Goal: Book appointment/travel/reservation

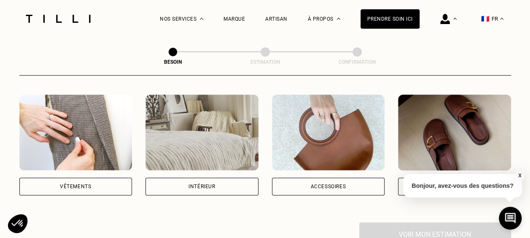
scroll to position [157, 0]
click at [86, 183] on div "Vêtements" at bounding box center [75, 185] width 31 height 5
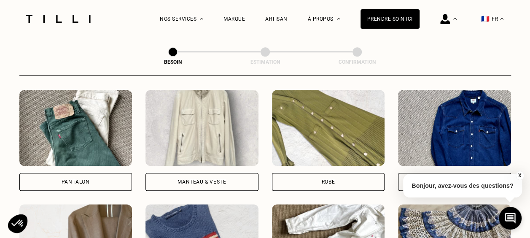
scroll to position [387, 0]
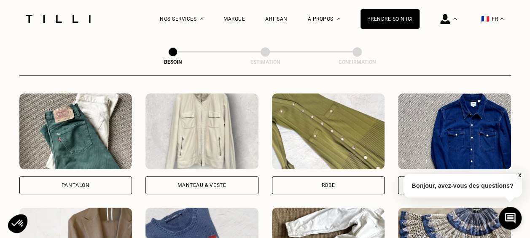
click at [228, 164] on div "Manteau & Veste" at bounding box center [201, 143] width 113 height 101
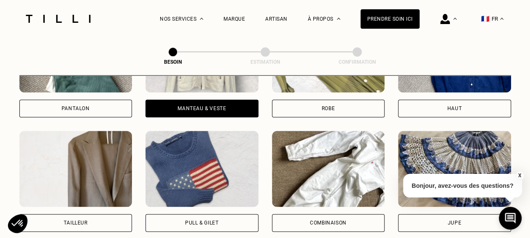
scroll to position [463, 0]
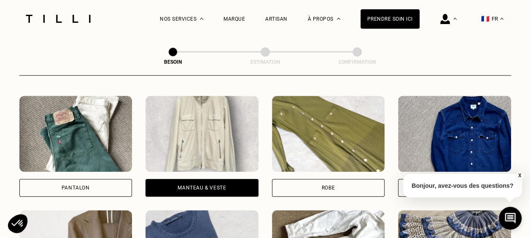
click at [222, 129] on img at bounding box center [201, 134] width 113 height 76
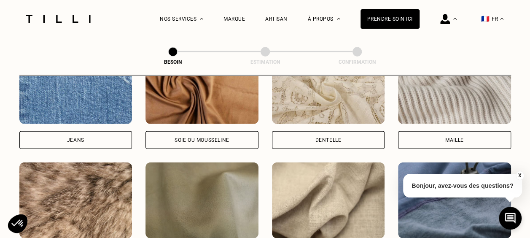
scroll to position [1023, 0]
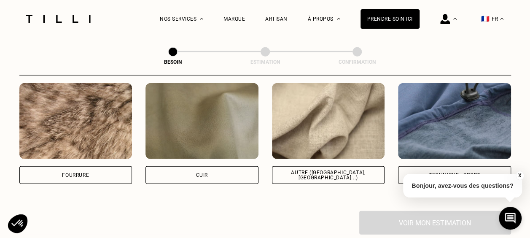
click at [352, 170] on div "Autre ([GEOGRAPHIC_DATA], [GEOGRAPHIC_DATA]...)" at bounding box center [328, 175] width 99 height 10
select select "FR"
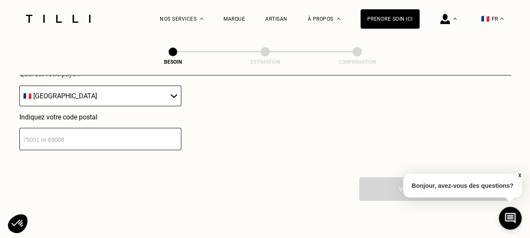
scroll to position [1266, 0]
click at [155, 135] on input "number" at bounding box center [100, 138] width 162 height 22
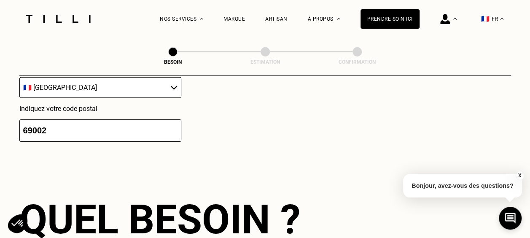
scroll to position [1271, 0]
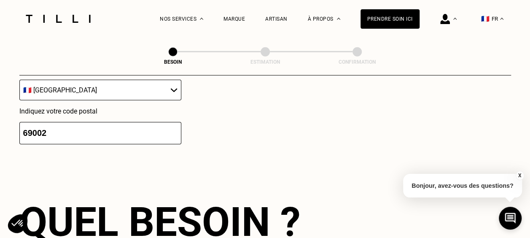
type input "69002"
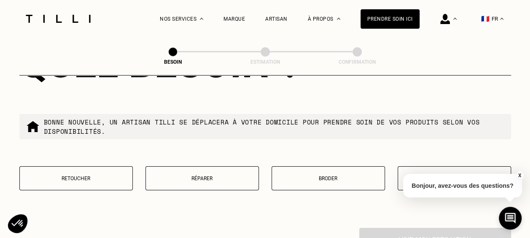
scroll to position [1414, 0]
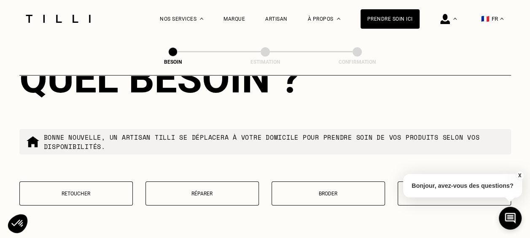
click at [87, 193] on button "Retoucher" at bounding box center [75, 193] width 113 height 24
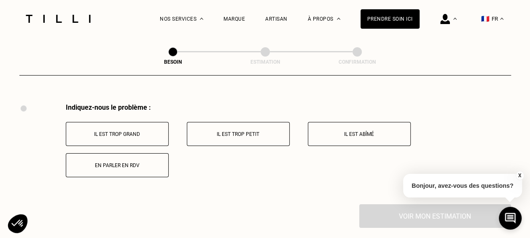
scroll to position [1551, 0]
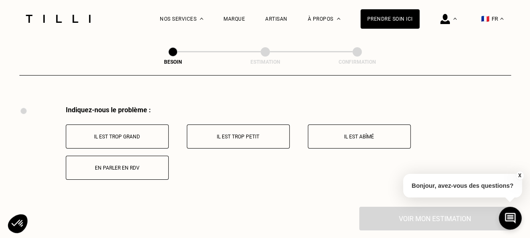
click at [131, 139] on button "Il est trop grand" at bounding box center [117, 136] width 103 height 24
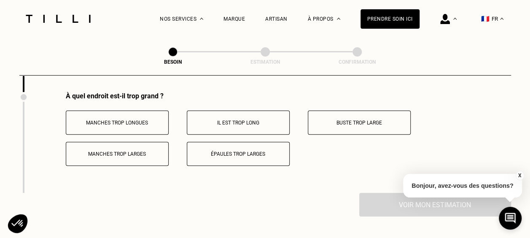
scroll to position [1666, 0]
click at [156, 119] on p "Manches trop longues" at bounding box center [117, 122] width 94 height 6
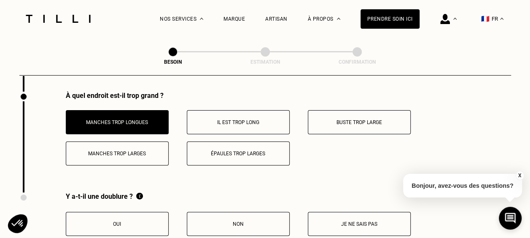
click at [209, 150] on p "Épaules trop larges" at bounding box center [238, 153] width 94 height 6
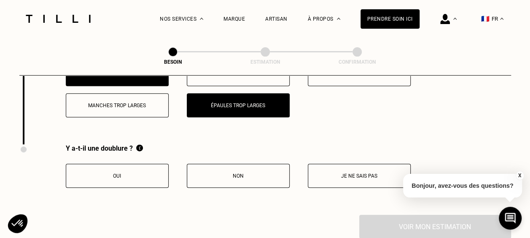
scroll to position [1716, 0]
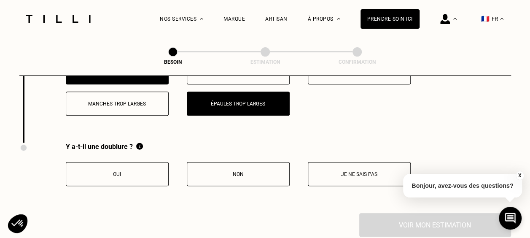
click at [146, 171] on p "Oui" at bounding box center [117, 174] width 94 height 6
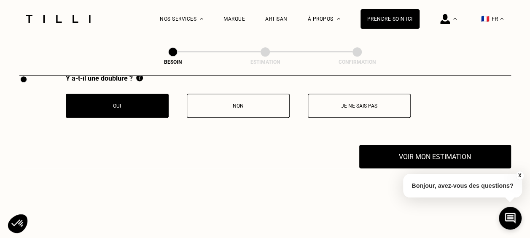
scroll to position [1786, 0]
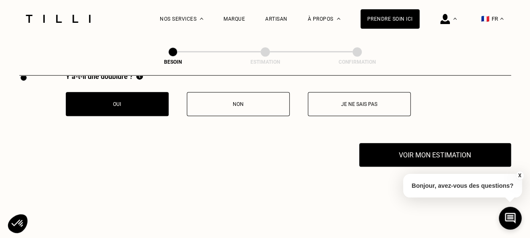
click at [354, 101] on p "Je ne sais pas" at bounding box center [359, 104] width 94 height 6
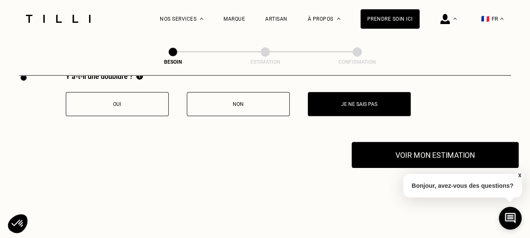
click at [404, 149] on button "Voir mon estimation" at bounding box center [434, 155] width 167 height 26
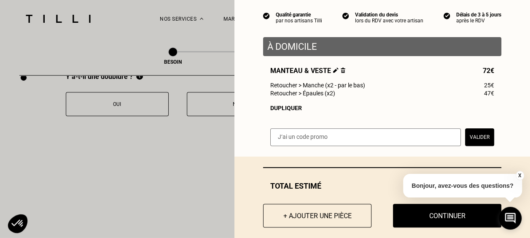
scroll to position [79, 0]
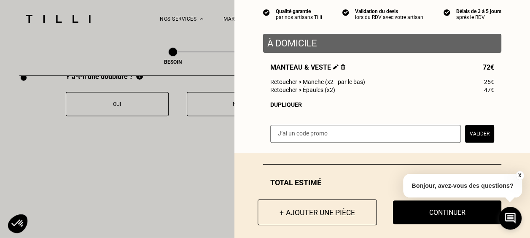
click at [328, 214] on button "+ Ajouter une pièce" at bounding box center [316, 212] width 119 height 26
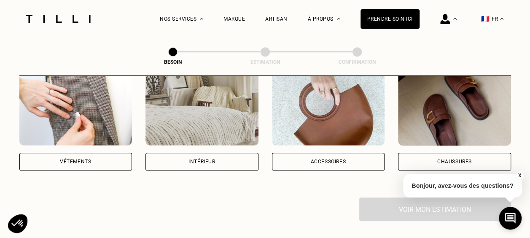
scroll to position [182, 0]
click at [118, 158] on div "Vêtements" at bounding box center [75, 161] width 113 height 18
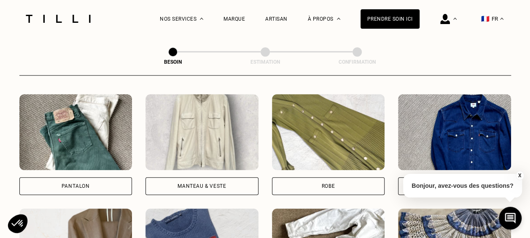
scroll to position [392, 0]
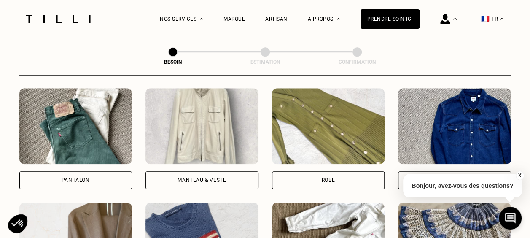
click at [118, 155] on img at bounding box center [75, 126] width 113 height 76
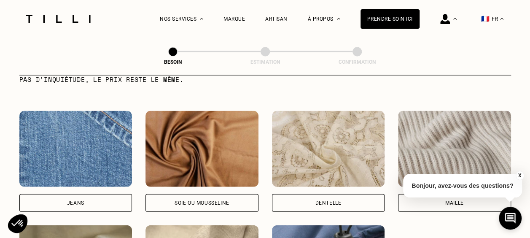
click at [112, 166] on img at bounding box center [75, 149] width 113 height 76
select select "FR"
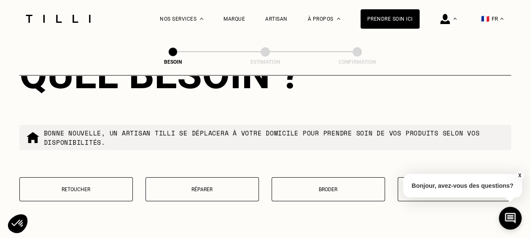
scroll to position [1420, 0]
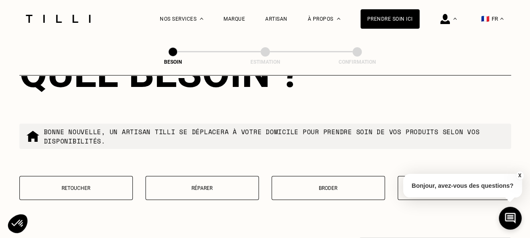
click at [119, 185] on p "Retoucher" at bounding box center [76, 188] width 104 height 6
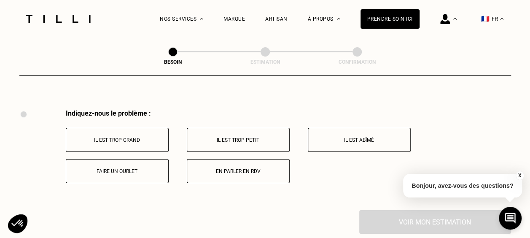
scroll to position [1558, 0]
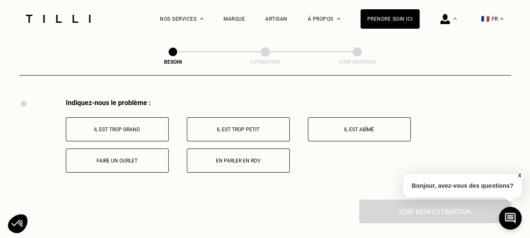
click at [148, 158] on p "Faire un ourlet" at bounding box center [117, 161] width 94 height 6
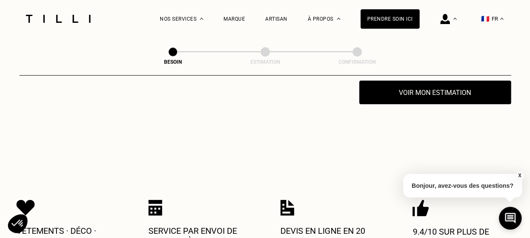
scroll to position [1677, 0]
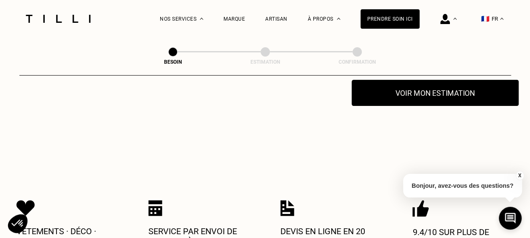
click at [376, 95] on button "Voir mon estimation" at bounding box center [434, 93] width 167 height 26
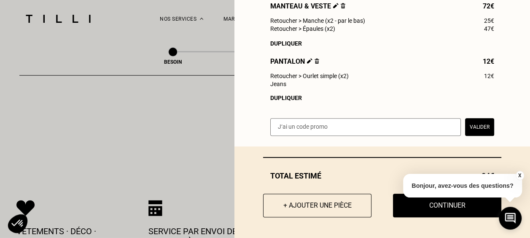
scroll to position [141, 0]
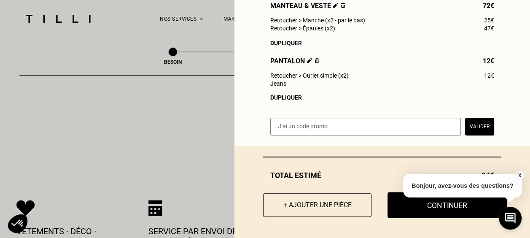
click at [415, 207] on button "Continuer" at bounding box center [446, 205] width 119 height 26
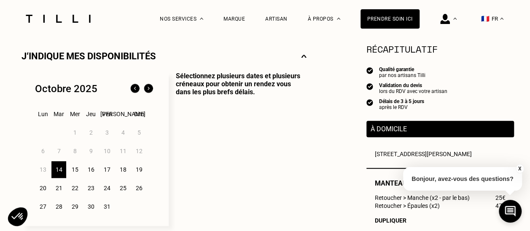
scroll to position [188, 0]
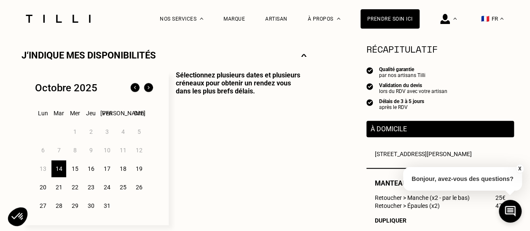
click at [60, 171] on div "14" at bounding box center [58, 169] width 15 height 17
click at [73, 170] on div "15" at bounding box center [74, 169] width 15 height 17
click at [58, 172] on div "14" at bounding box center [58, 169] width 15 height 17
click at [91, 176] on div "16" at bounding box center [90, 169] width 15 height 17
click at [104, 174] on div "17" at bounding box center [106, 169] width 15 height 17
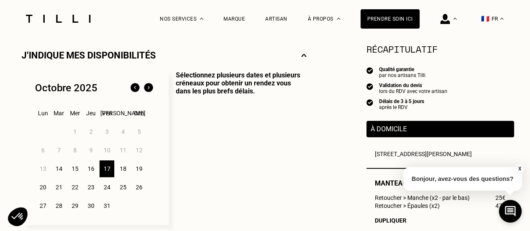
click at [101, 185] on div "24" at bounding box center [106, 187] width 15 height 17
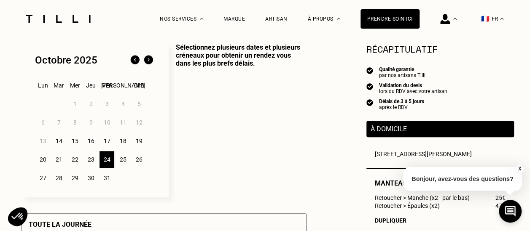
scroll to position [219, 0]
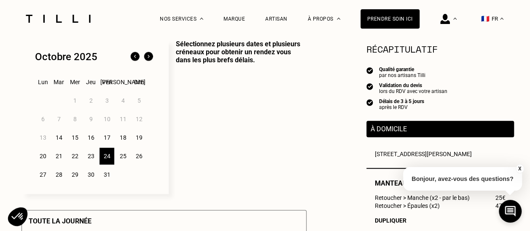
click at [55, 143] on div "14" at bounding box center [58, 137] width 15 height 17
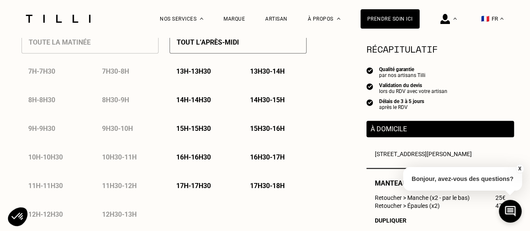
scroll to position [429, 0]
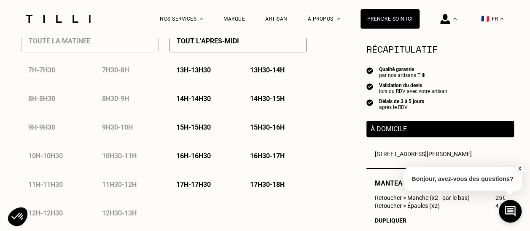
click at [259, 185] on p "17h30 - 18h" at bounding box center [267, 185] width 35 height 8
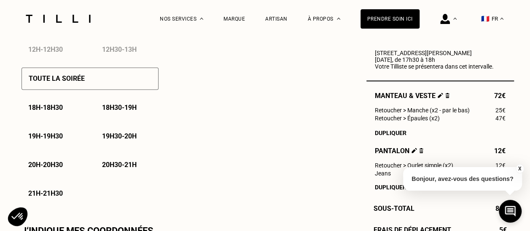
scroll to position [594, 0]
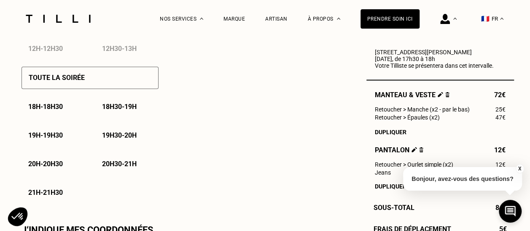
click at [126, 168] on p "20h30 - 21h" at bounding box center [119, 164] width 35 height 8
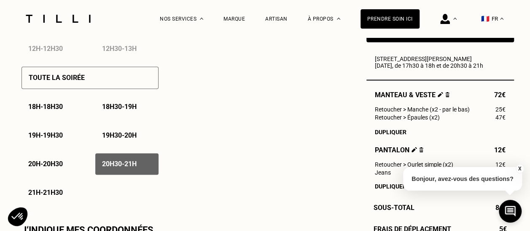
click at [55, 196] on p "21h - 21h30" at bounding box center [45, 193] width 35 height 8
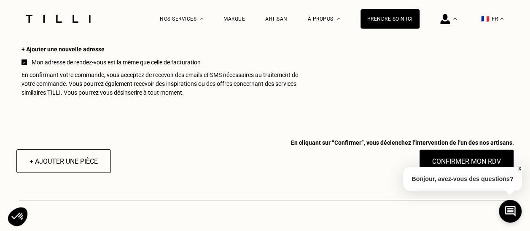
scroll to position [860, 0]
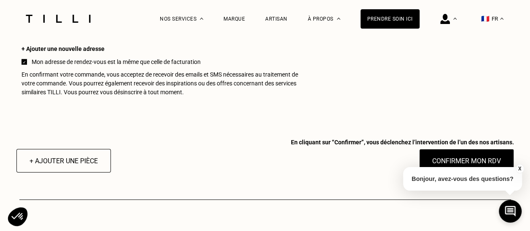
click at [432, 161] on div "X Bonjour, avez-vous des questions?" at bounding box center [462, 178] width 119 height 40
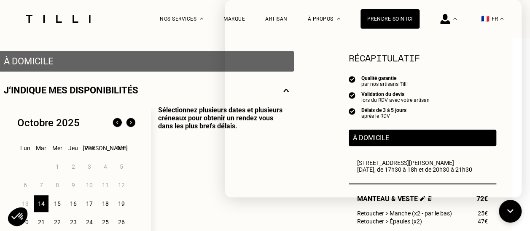
scroll to position [0, 18]
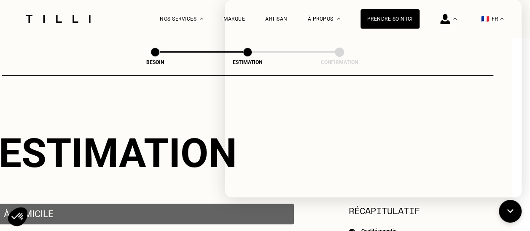
click at [72, 47] on div "Besoin Estimation Confirmation" at bounding box center [247, 57] width 491 height 38
